Goal: Obtain resource: Download file/media

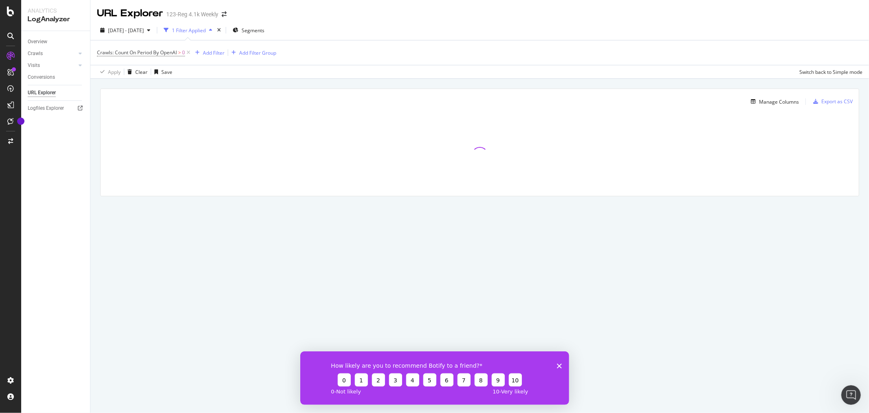
click at [555, 360] on div "How likely are you to recommend Botify to a friend? 0 1 2 3 4 5 6 7 8 9 10 0 - …" at bounding box center [434, 377] width 269 height 53
click at [563, 368] on div "How likely are you to recommend Botify to a friend? 0 1 2 3 4 5 6 7 8 9 10 0 - …" at bounding box center [434, 377] width 269 height 53
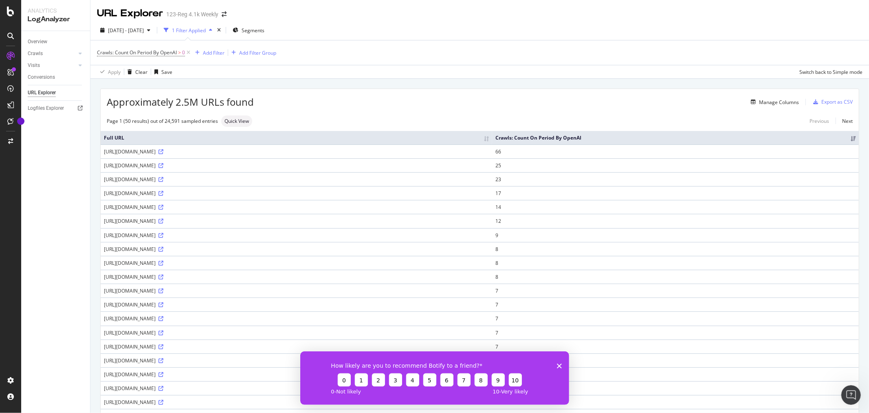
click at [558, 363] on icon "Close survey" at bounding box center [559, 365] width 5 height 5
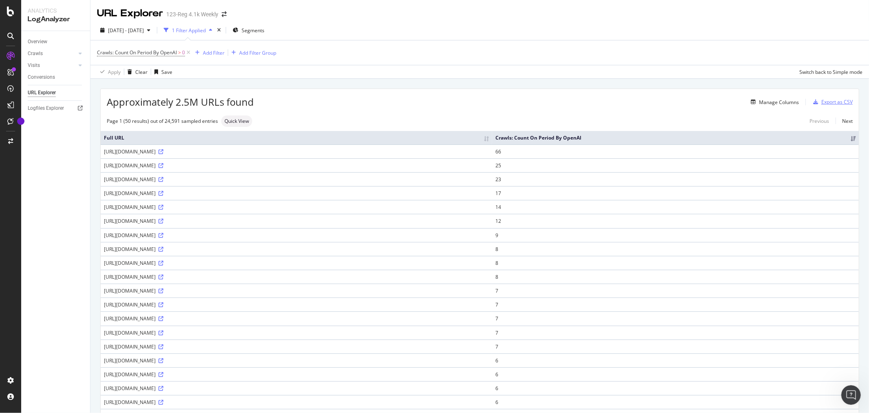
click at [822, 103] on div "Export as CSV" at bounding box center [837, 101] width 31 height 7
click at [827, 103] on div "Export as CSV" at bounding box center [837, 101] width 31 height 7
click at [286, 111] on div "Quick View Quick View improves response time by returning a representative samp…" at bounding box center [236, 91] width 122 height 41
click at [763, 104] on div "Manage Columns" at bounding box center [779, 102] width 40 height 7
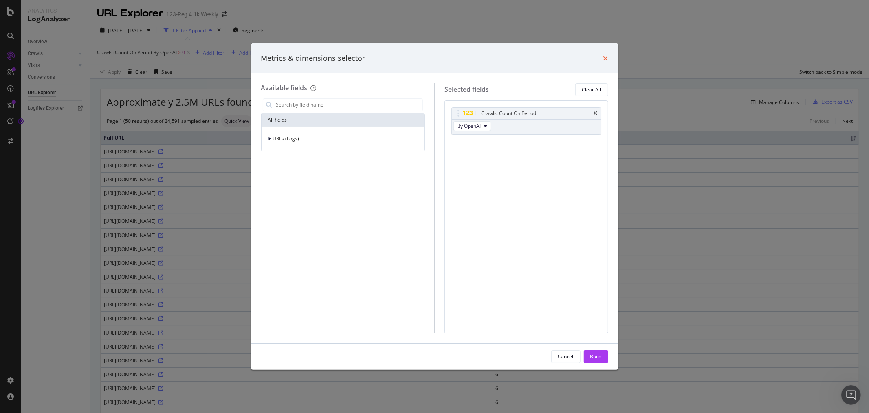
click at [607, 61] on icon "times" at bounding box center [606, 58] width 5 height 7
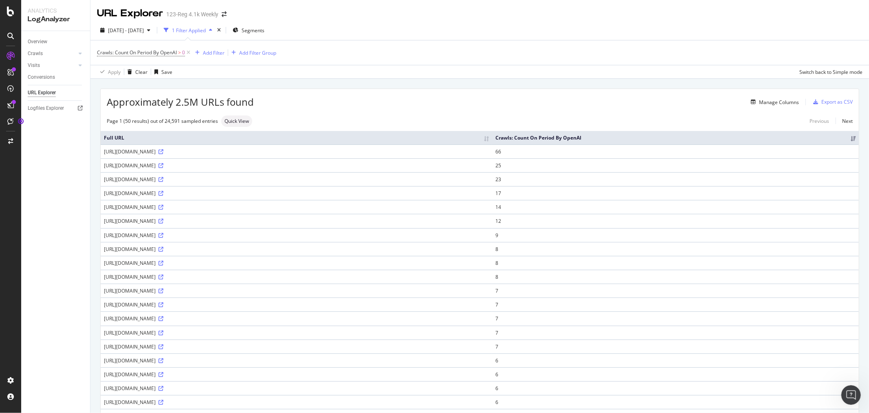
click at [206, 29] on div "1 Filter Applied" at bounding box center [189, 30] width 34 height 7
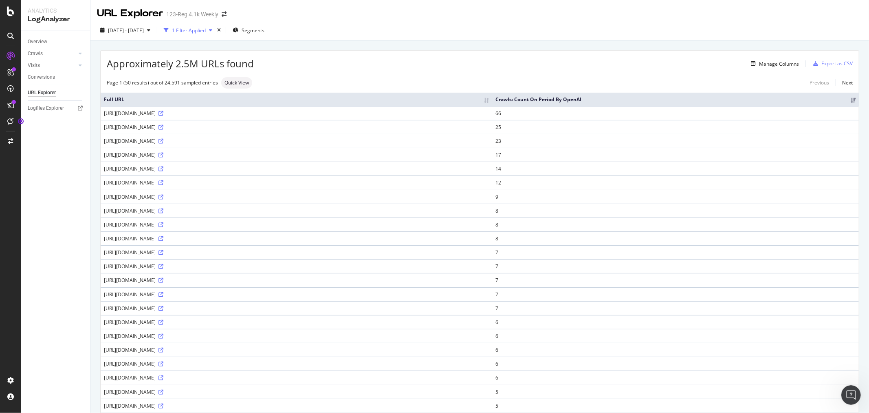
click at [206, 29] on div "1 Filter Applied" at bounding box center [189, 30] width 34 height 7
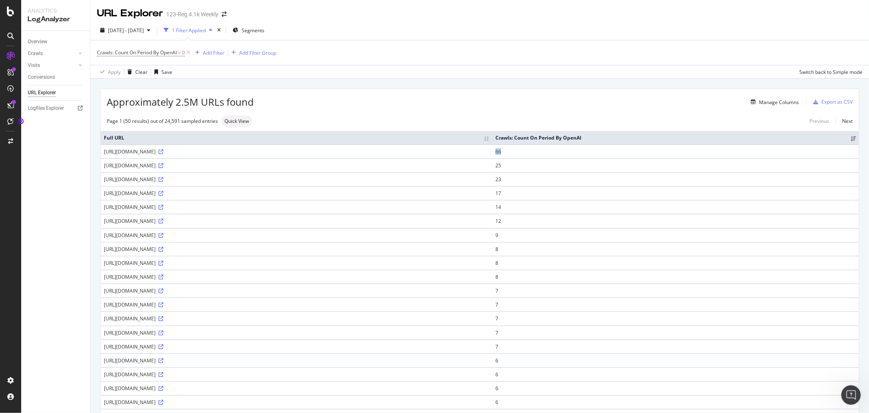
click at [785, 151] on tr "https://www.123-reg.co.uk/blog/featured/inventory-free-products-to-sell/ 66" at bounding box center [480, 151] width 759 height 14
click at [785, 151] on td "66" at bounding box center [675, 151] width 367 height 14
click at [783, 136] on th "Crawls: Count On Period By OpenAI" at bounding box center [675, 137] width 367 height 13
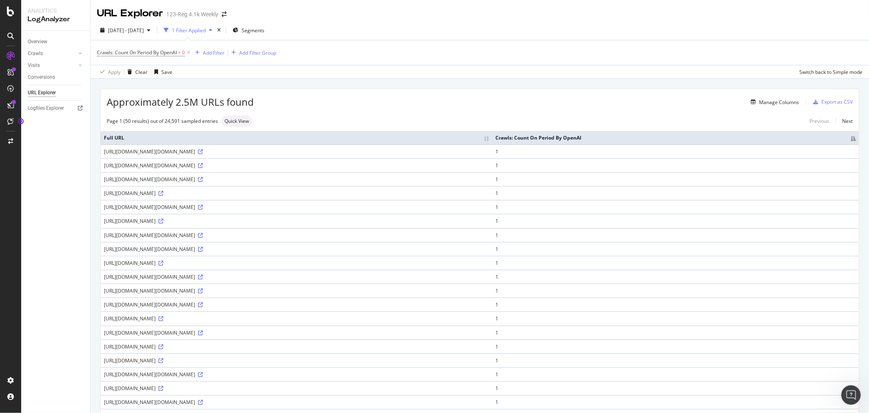
click at [810, 143] on th "Crawls: Count On Period By OpenAI" at bounding box center [675, 137] width 367 height 13
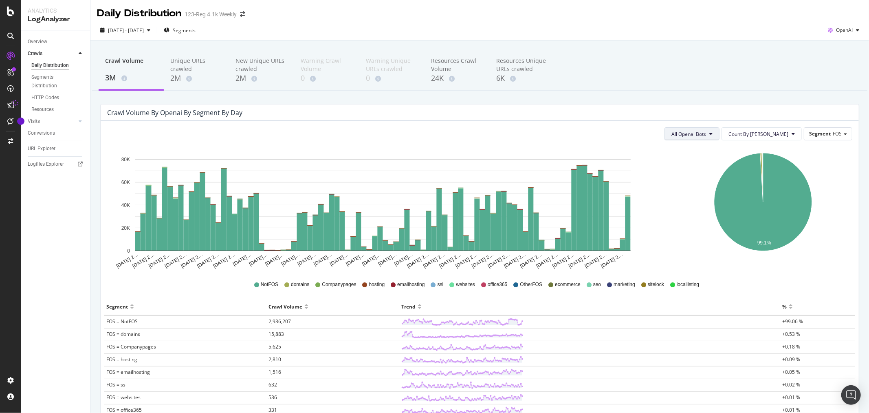
click at [720, 129] on button "All Openai Bots" at bounding box center [692, 133] width 55 height 13
click at [833, 134] on span "FOS" at bounding box center [837, 133] width 9 height 7
click at [811, 193] on div "Advanced selector >" at bounding box center [815, 189] width 65 height 11
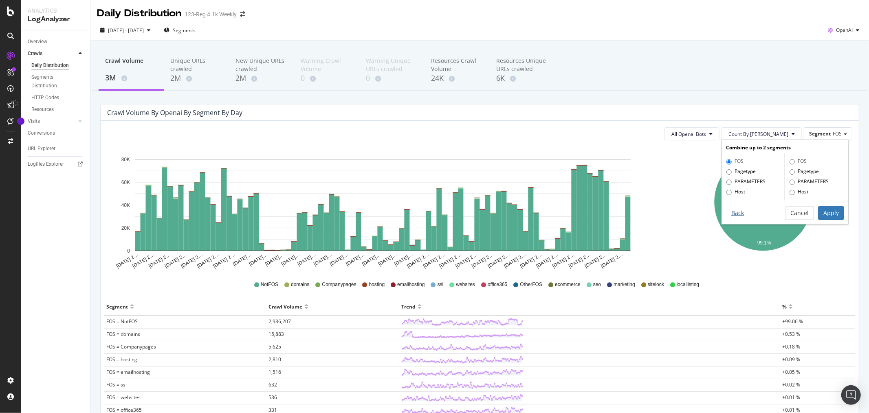
click at [732, 213] on button "Back" at bounding box center [737, 213] width 23 height 14
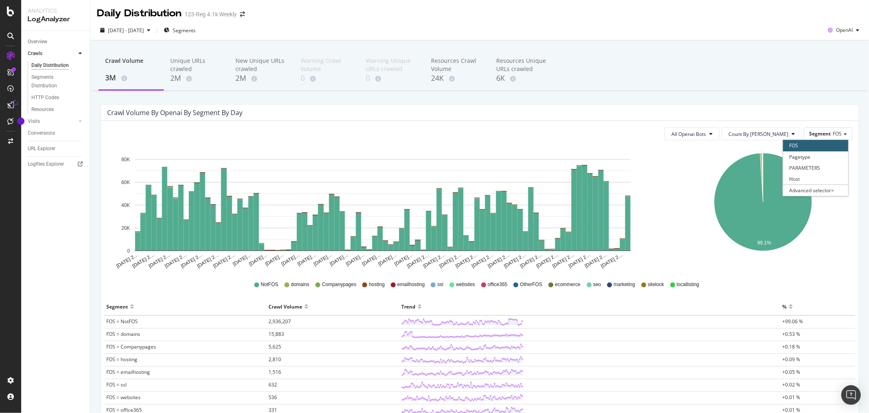
click at [675, 51] on div "Crawl Volume 3M Unique URLs crawled 2M New Unique URLs crawled 2M Warning Crawl…" at bounding box center [480, 70] width 776 height 41
click at [706, 136] on span "All Openai Bots" at bounding box center [689, 133] width 35 height 7
click at [764, 133] on span "Count By [PERSON_NAME]" at bounding box center [759, 133] width 60 height 7
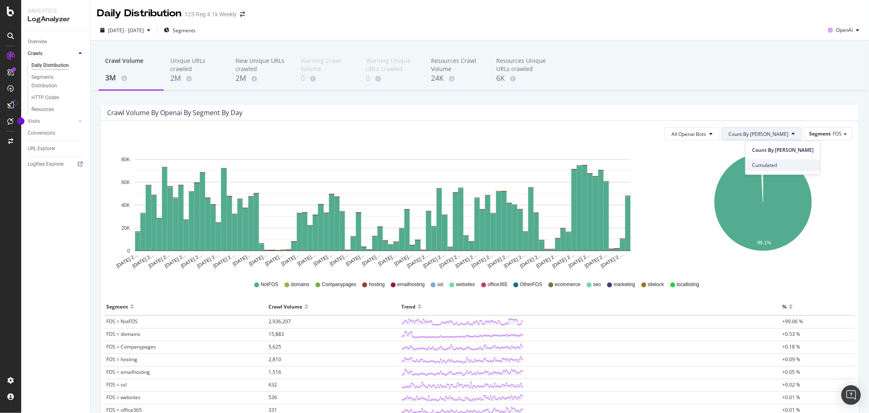
click at [762, 164] on span "Cumulated" at bounding box center [783, 164] width 62 height 7
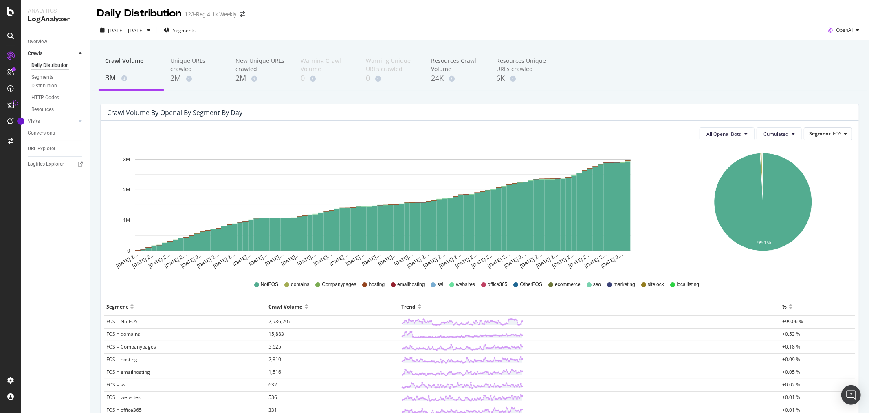
drag, startPoint x: 645, startPoint y: 71, endPoint x: 353, endPoint y: 0, distance: 300.2
click at [645, 71] on div "Crawl Volume 3M Unique URLs crawled 2M New Unique URLs crawled 2M Warning Crawl…" at bounding box center [480, 70] width 776 height 41
click at [206, 84] on div "Unique URLs crawled 2M" at bounding box center [196, 70] width 65 height 40
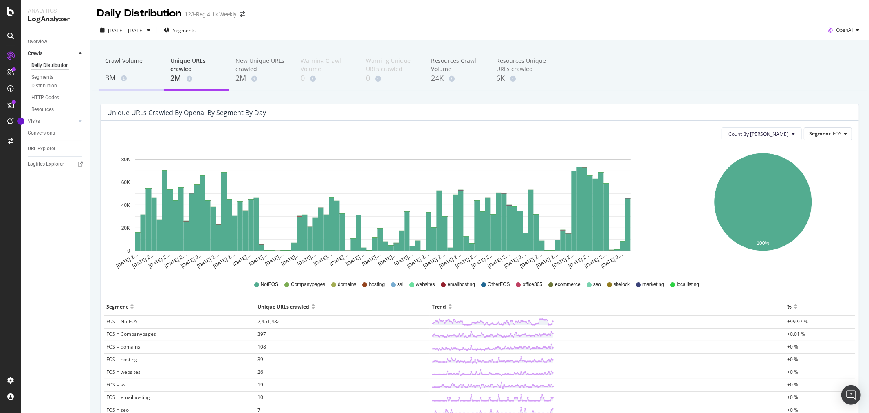
click at [124, 66] on div "Crawl Volume" at bounding box center [131, 64] width 52 height 15
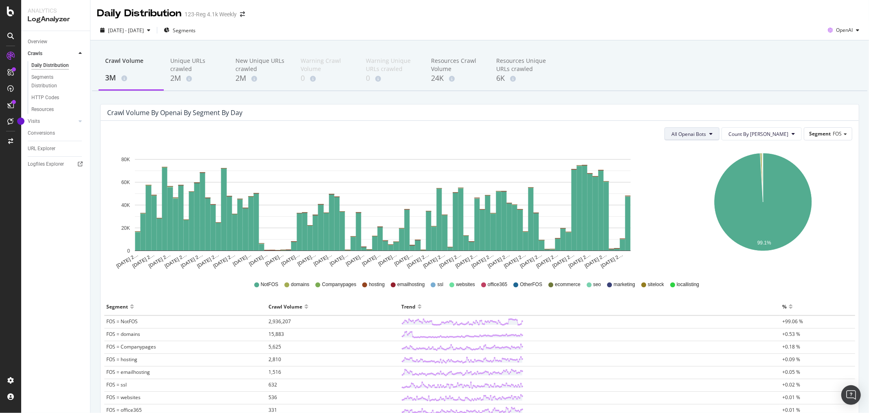
click at [703, 131] on span "All Openai Bots" at bounding box center [689, 133] width 35 height 7
click at [718, 149] on span "All Openai Bots" at bounding box center [712, 149] width 35 height 7
click at [765, 135] on span "Count By [PERSON_NAME]" at bounding box center [759, 133] width 60 height 7
click at [768, 165] on span "Cumulated" at bounding box center [783, 164] width 62 height 7
